Goal: Register for event/course

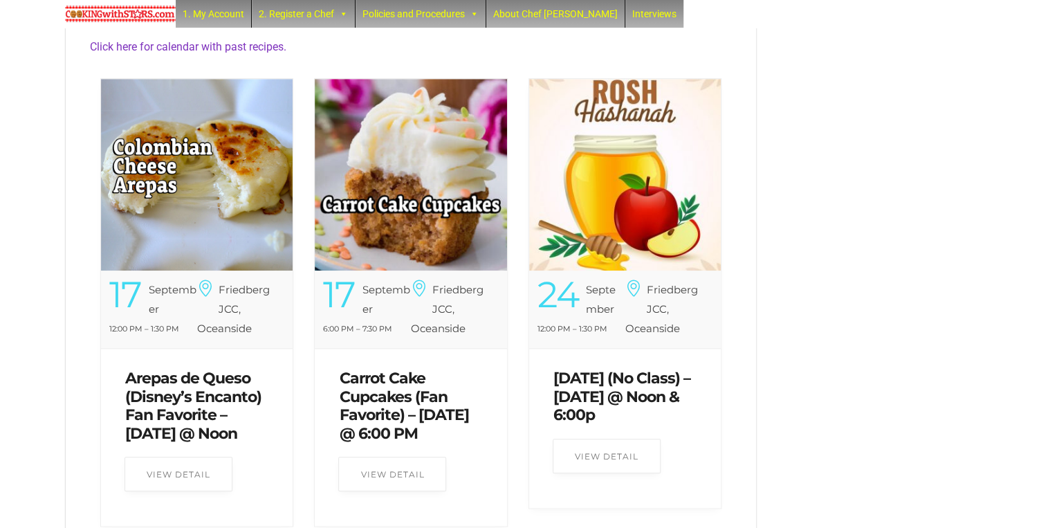
scroll to position [554, 0]
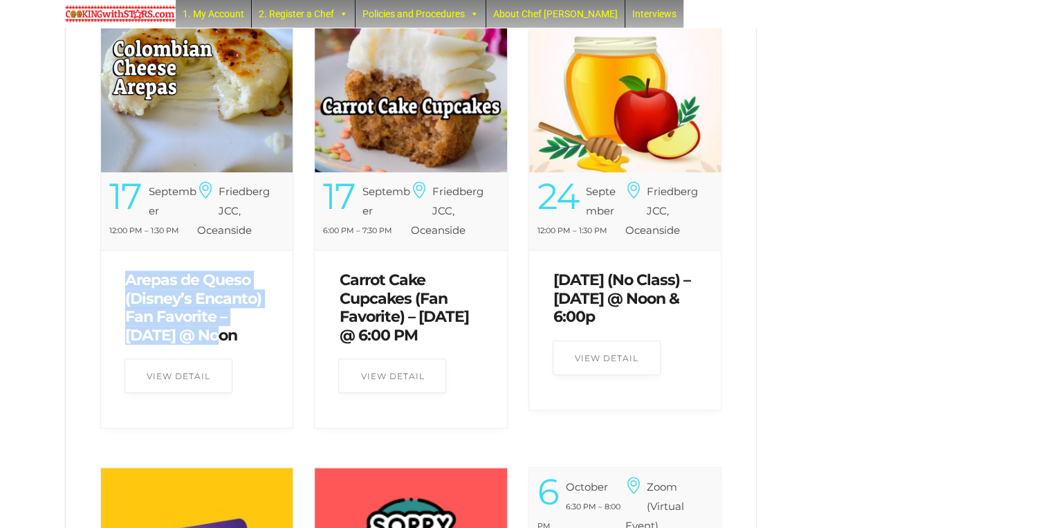
drag, startPoint x: 104, startPoint y: 299, endPoint x: 249, endPoint y: 356, distance: 155.5
click at [249, 356] on div "[DATE] 12:00 PM – 1:30 PM [PERSON_NAME] JCC, [GEOGRAPHIC_DATA] View Detail" at bounding box center [197, 299] width 192 height 255
copy link "Arepas de Queso (Disney’s Encanto) Fan Favorite – Wednesday @"
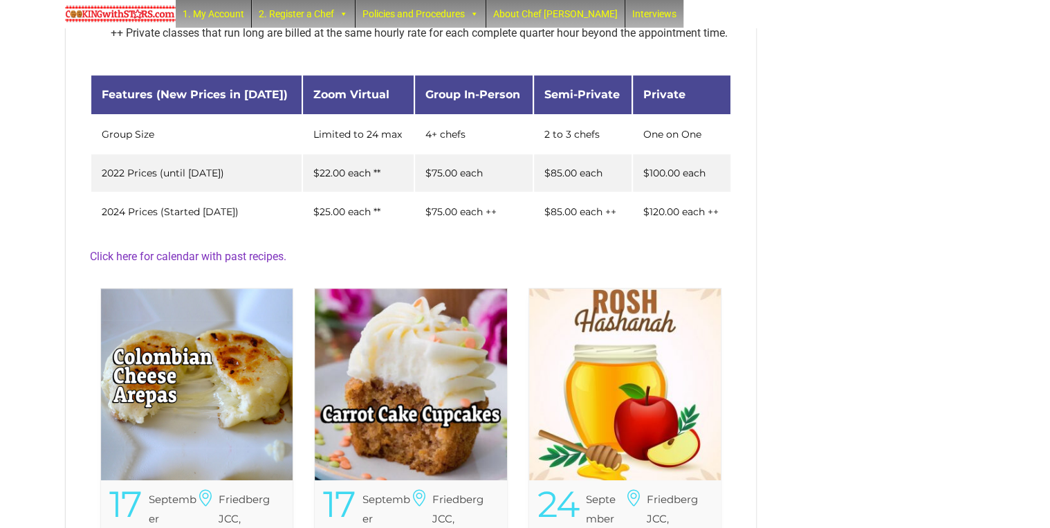
scroll to position [333, 0]
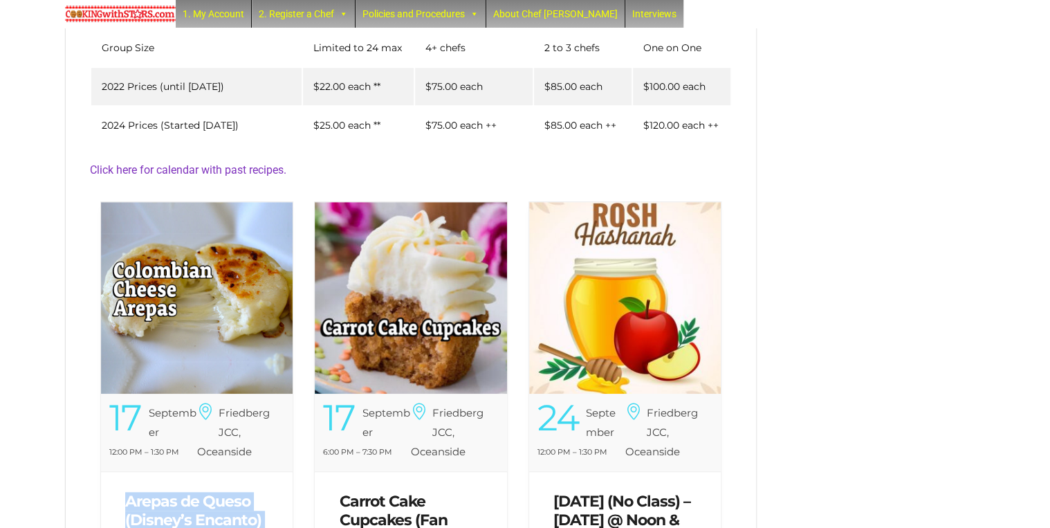
click at [127, 324] on img at bounding box center [197, 298] width 192 height 192
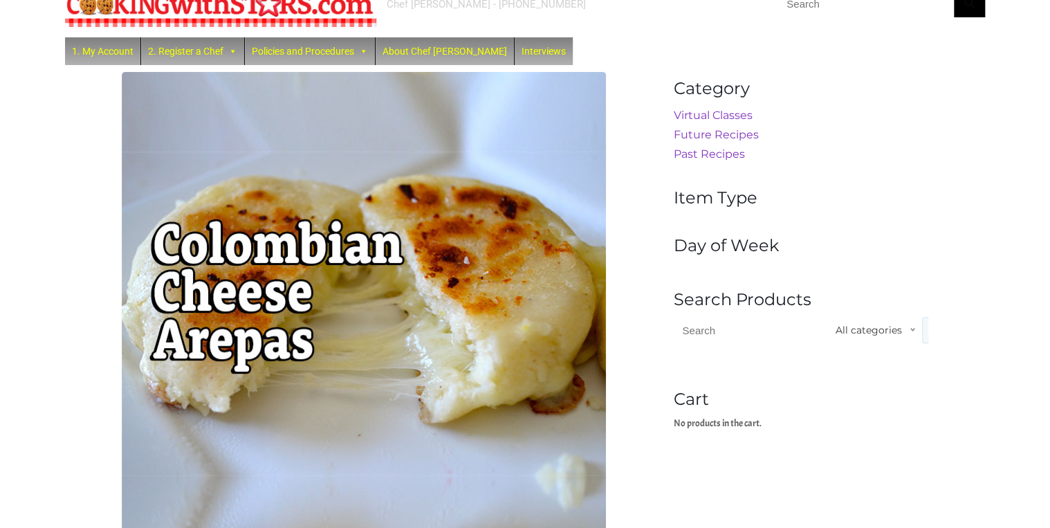
scroll to position [39, 0]
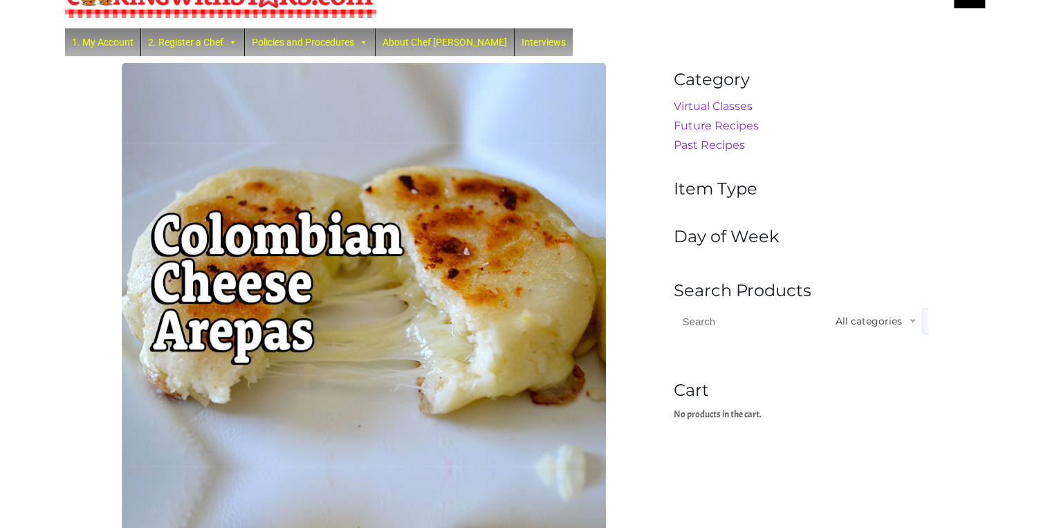
click at [552, 53] on div "1. My Account 2. Register a Chef Future Zoom Lessons Past Recipes [GEOGRAPHIC_D…" at bounding box center [525, 42] width 920 height 28
